Goal: Task Accomplishment & Management: Complete application form

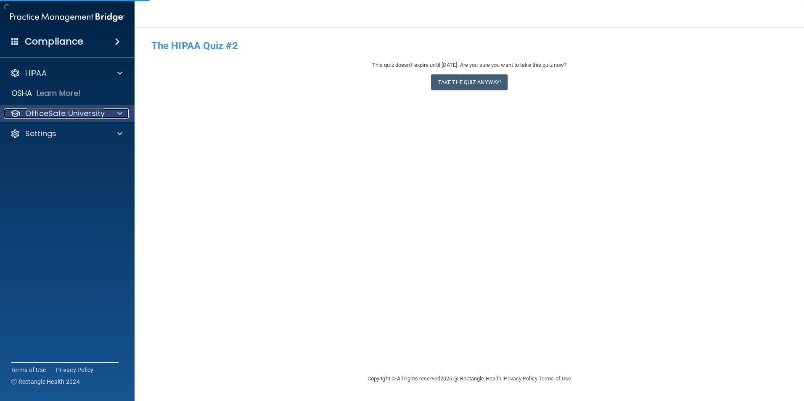
click at [57, 113] on p "OfficeSafe University" at bounding box center [64, 113] width 79 height 10
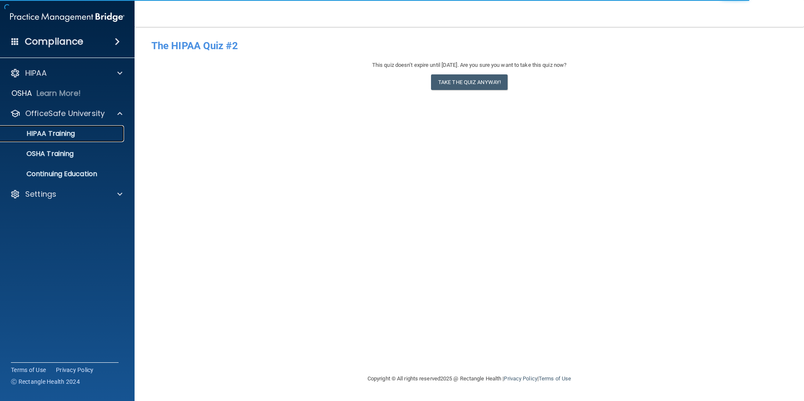
click at [57, 132] on p "HIPAA Training" at bounding box center [39, 134] width 69 height 8
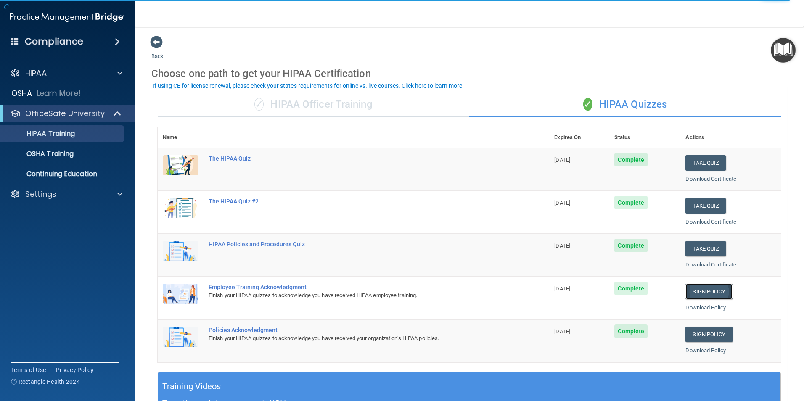
click at [696, 288] on link "Sign Policy" at bounding box center [708, 292] width 47 height 16
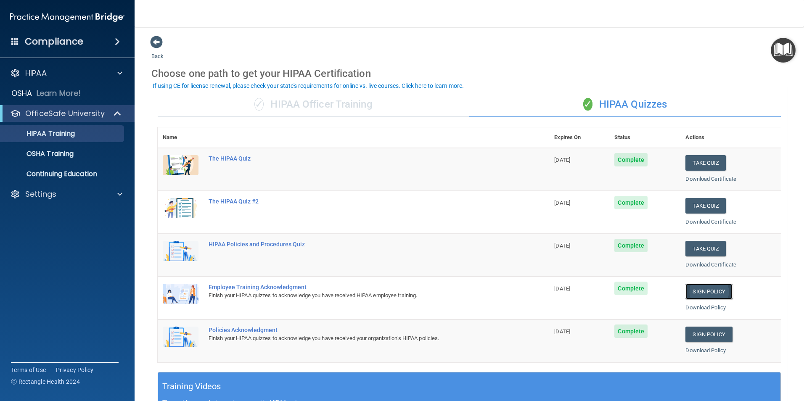
click at [697, 296] on link "Sign Policy" at bounding box center [708, 292] width 47 height 16
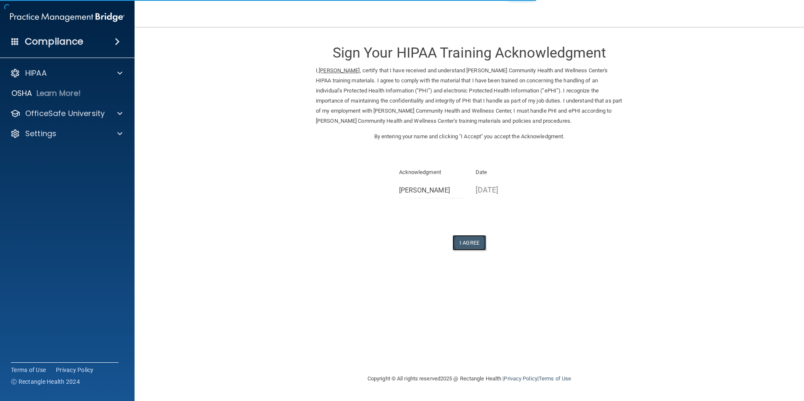
click at [464, 243] on button "I Agree" at bounding box center [469, 243] width 34 height 16
click at [468, 242] on button "I Agree" at bounding box center [469, 243] width 34 height 16
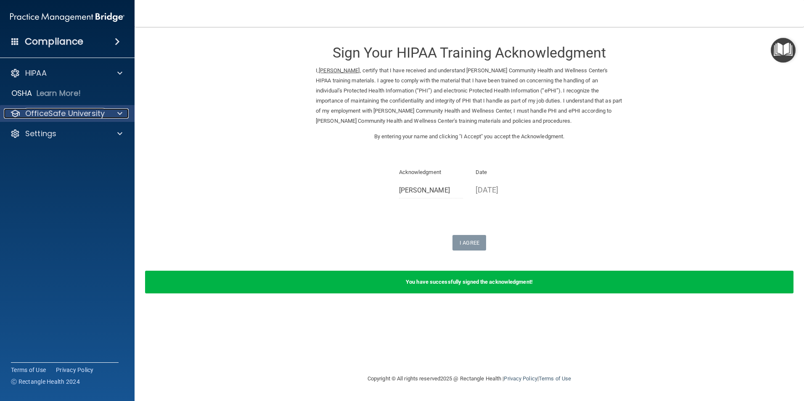
click at [52, 114] on p "OfficeSafe University" at bounding box center [64, 113] width 79 height 10
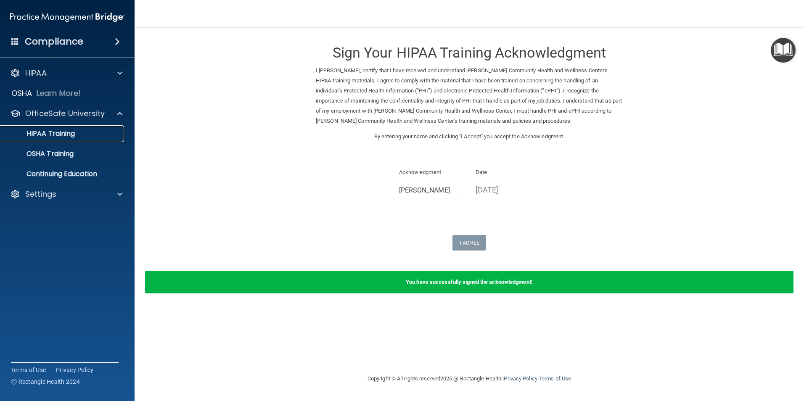
click at [54, 135] on p "HIPAA Training" at bounding box center [39, 134] width 69 height 8
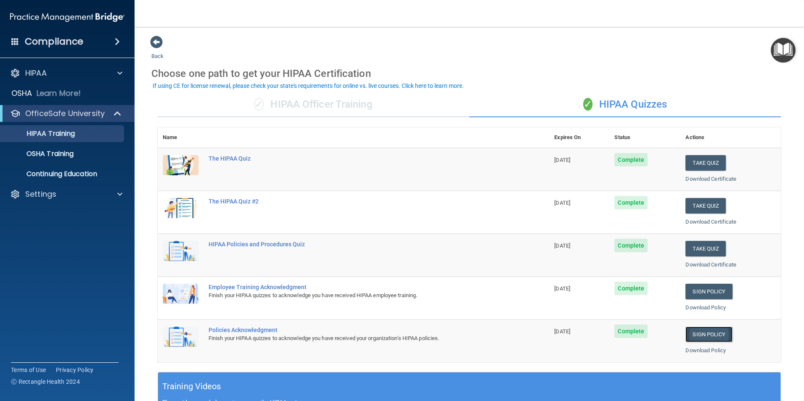
click at [695, 334] on link "Sign Policy" at bounding box center [708, 335] width 47 height 16
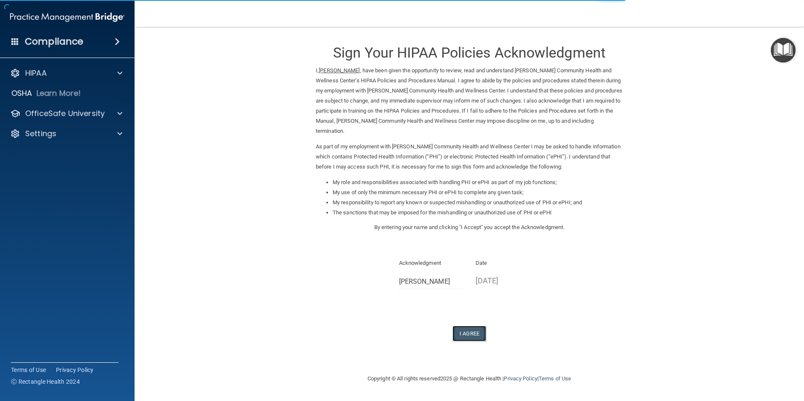
click at [469, 326] on button "I Agree" at bounding box center [469, 334] width 34 height 16
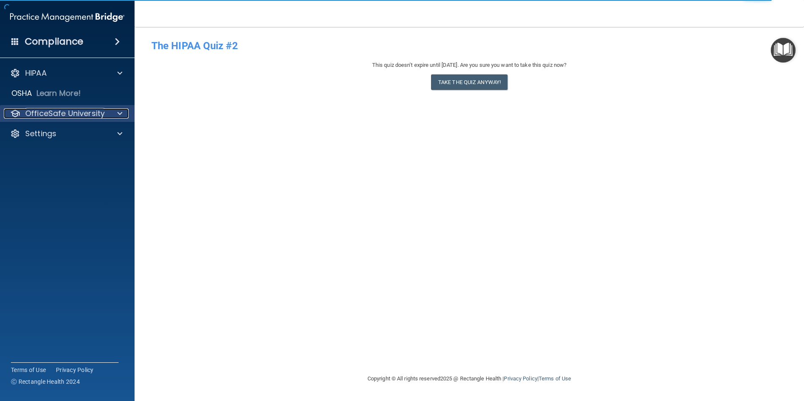
click at [49, 109] on p "OfficeSafe University" at bounding box center [64, 113] width 79 height 10
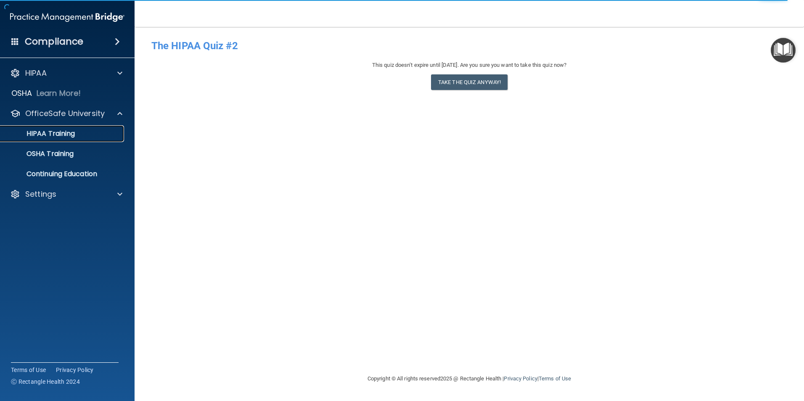
click at [60, 135] on p "HIPAA Training" at bounding box center [39, 134] width 69 height 8
